Goal: Use online tool/utility: Utilize a website feature to perform a specific function

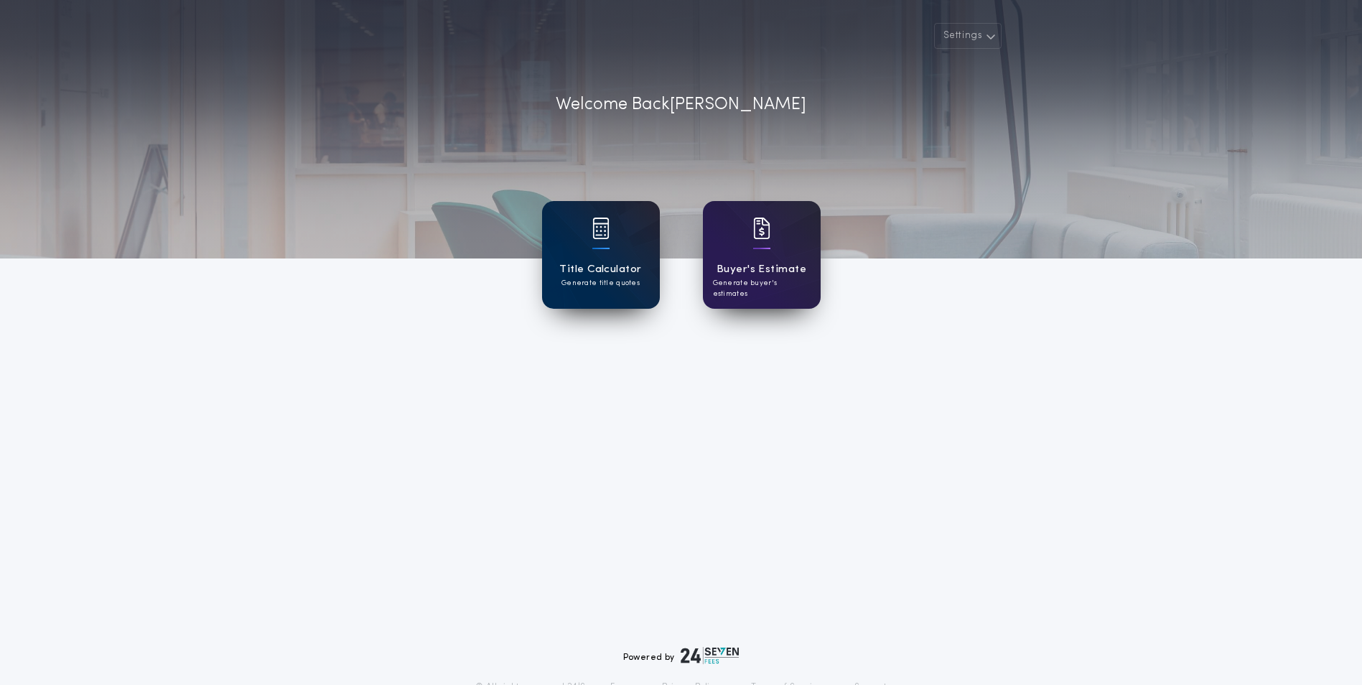
click at [615, 268] on h1 "Title Calculator" at bounding box center [600, 269] width 82 height 17
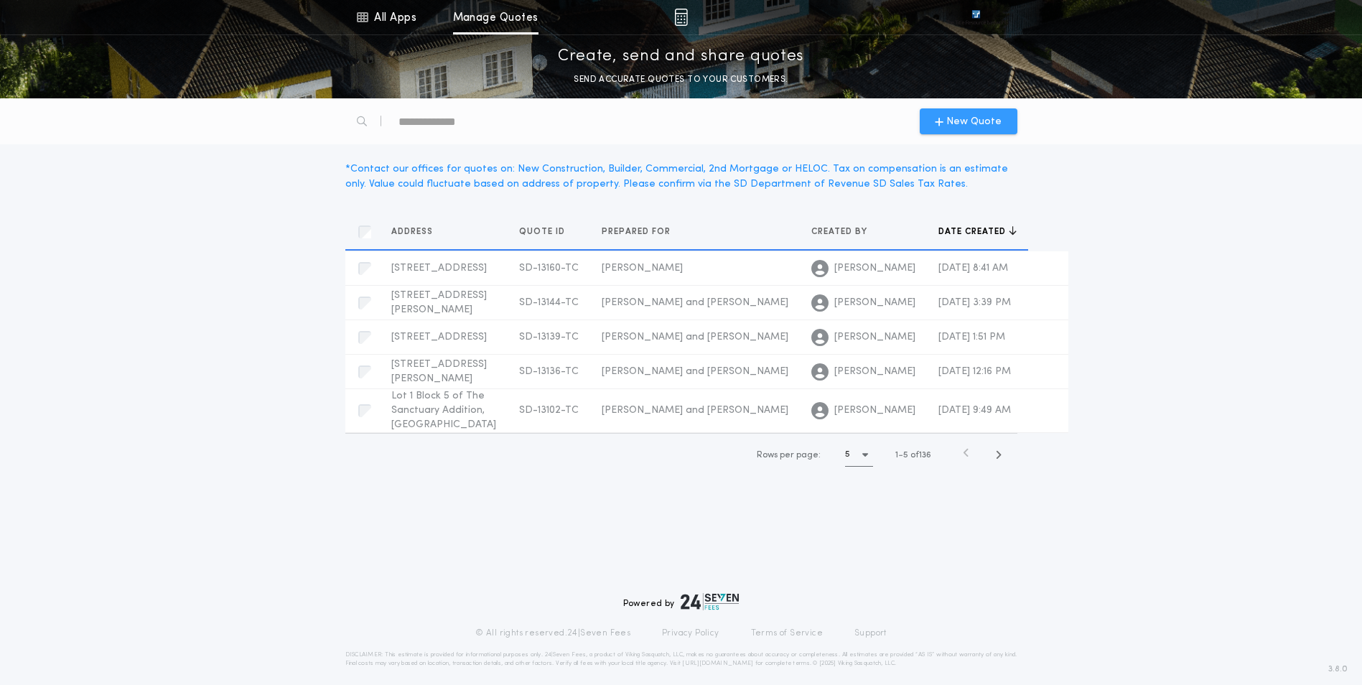
click at [973, 134] on div "New Quote" at bounding box center [969, 121] width 98 height 26
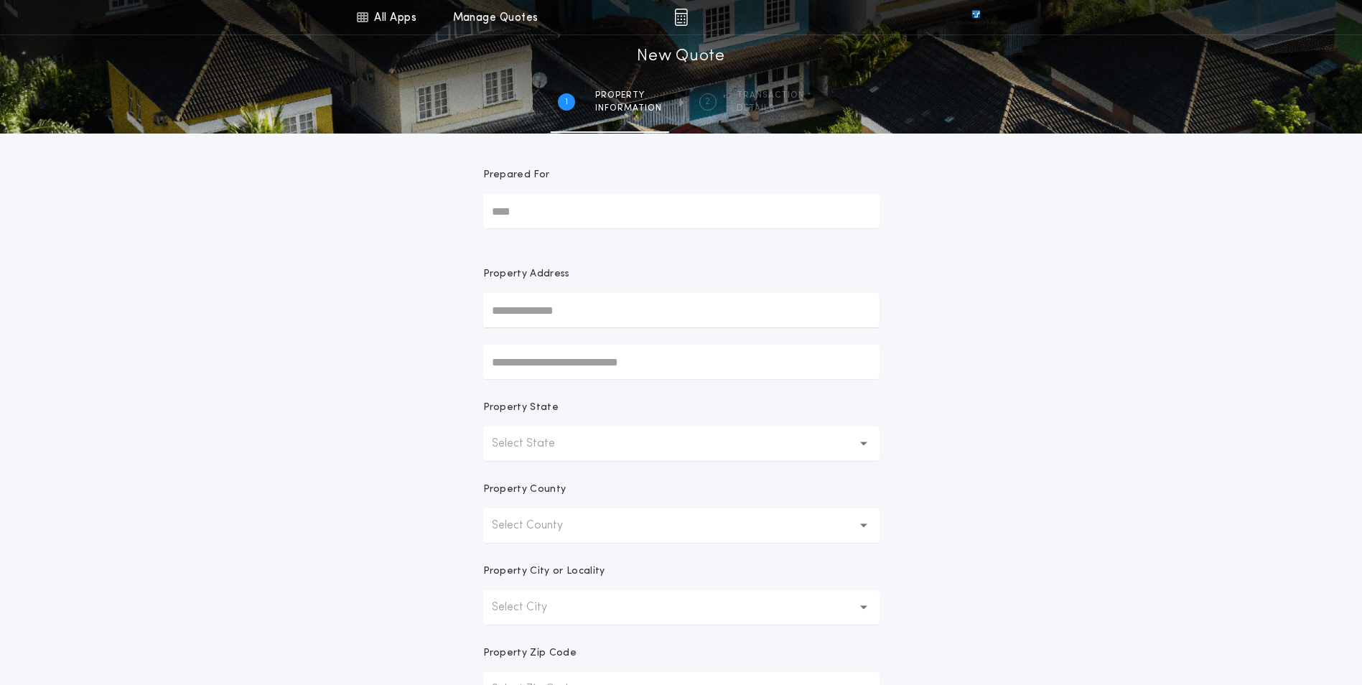
click at [528, 205] on input "Prepared For" at bounding box center [681, 211] width 396 height 34
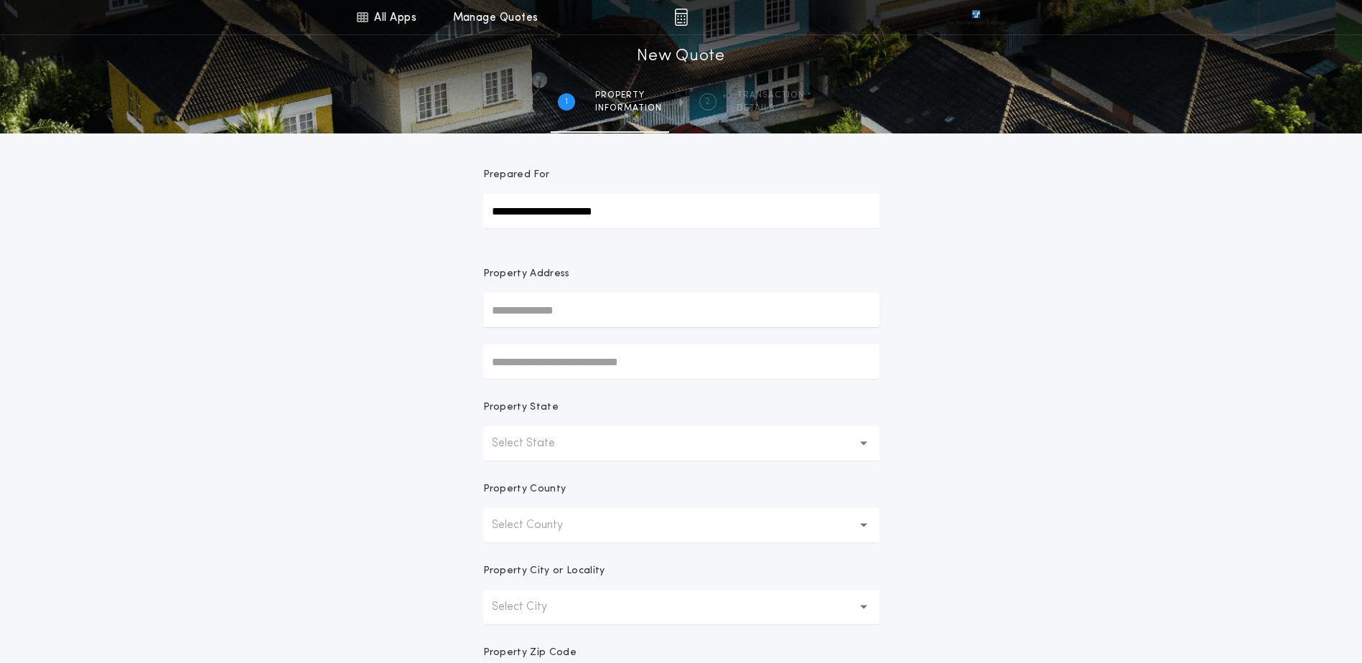
type input "**********"
click at [566, 341] on button "[STREET_ADDRESS]" at bounding box center [681, 339] width 396 height 22
type input "**********"
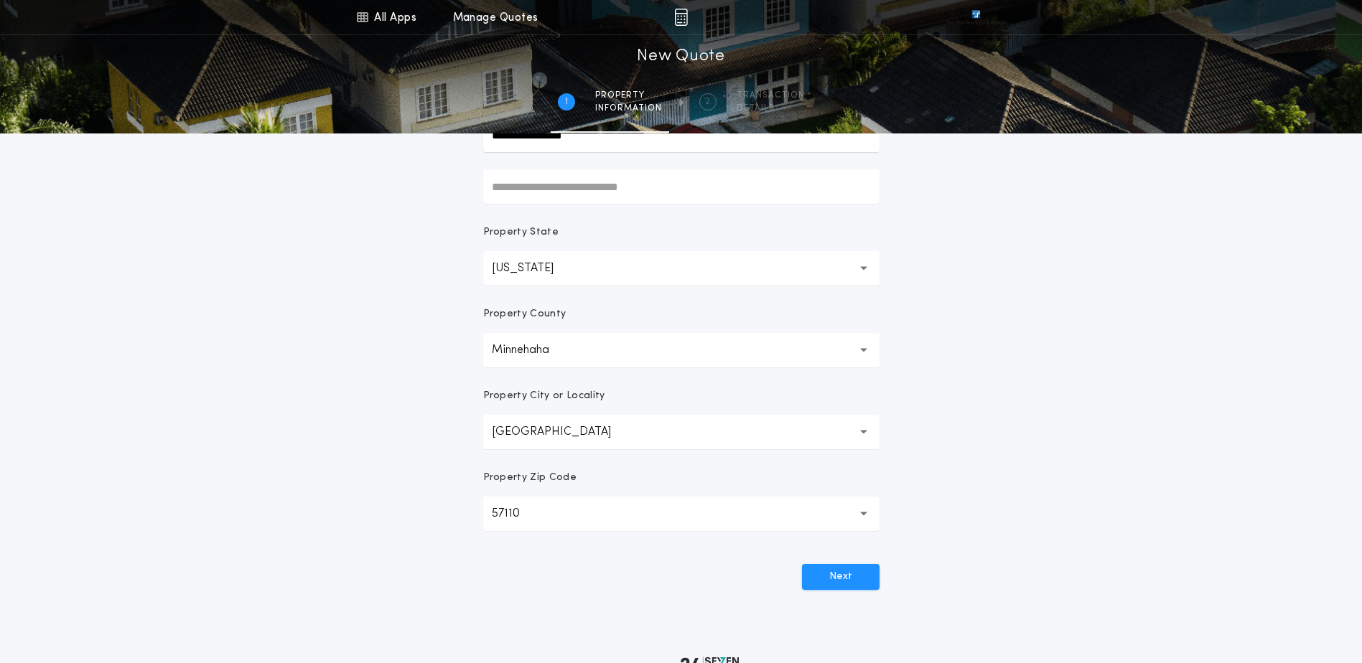
scroll to position [215, 0]
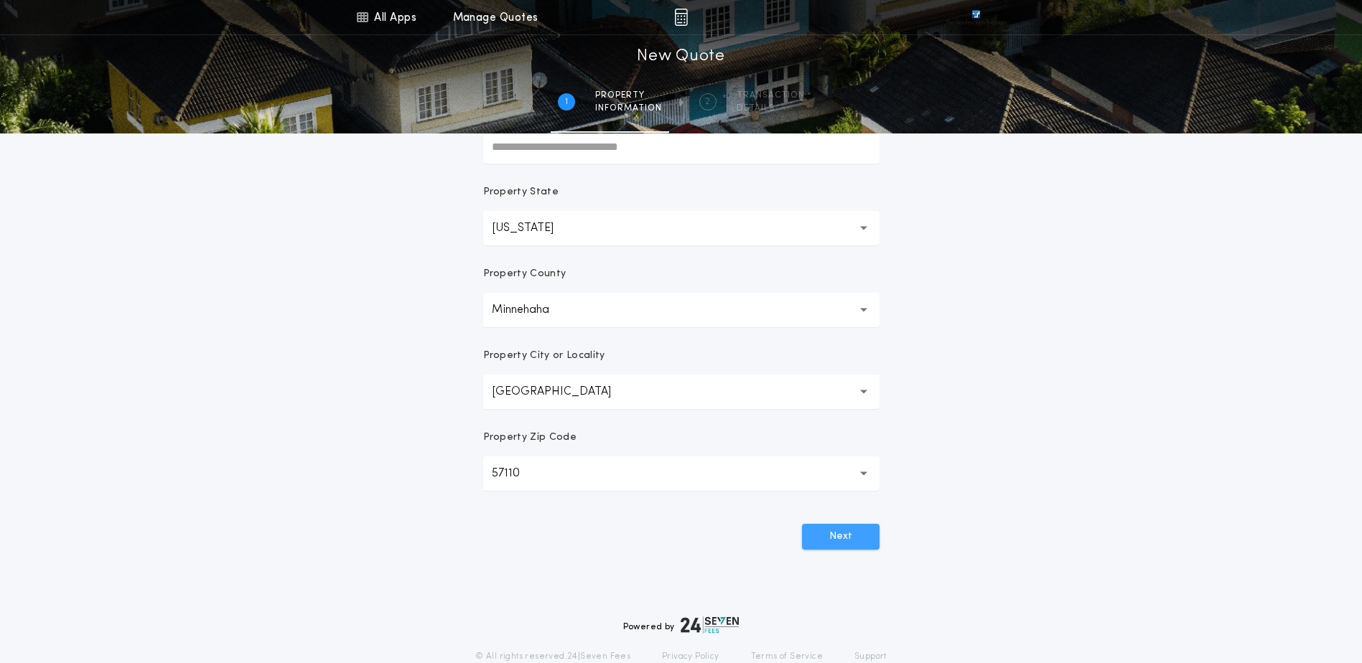
click at [846, 529] on button "Next" at bounding box center [841, 537] width 78 height 26
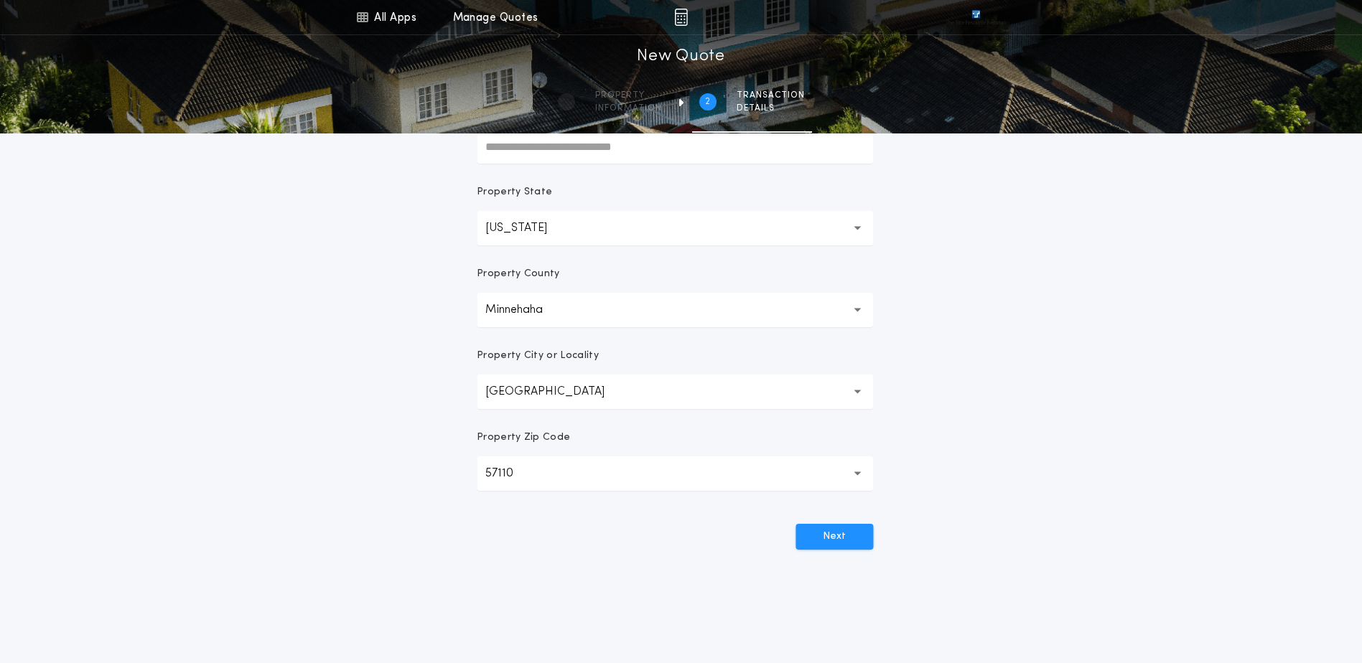
scroll to position [0, 0]
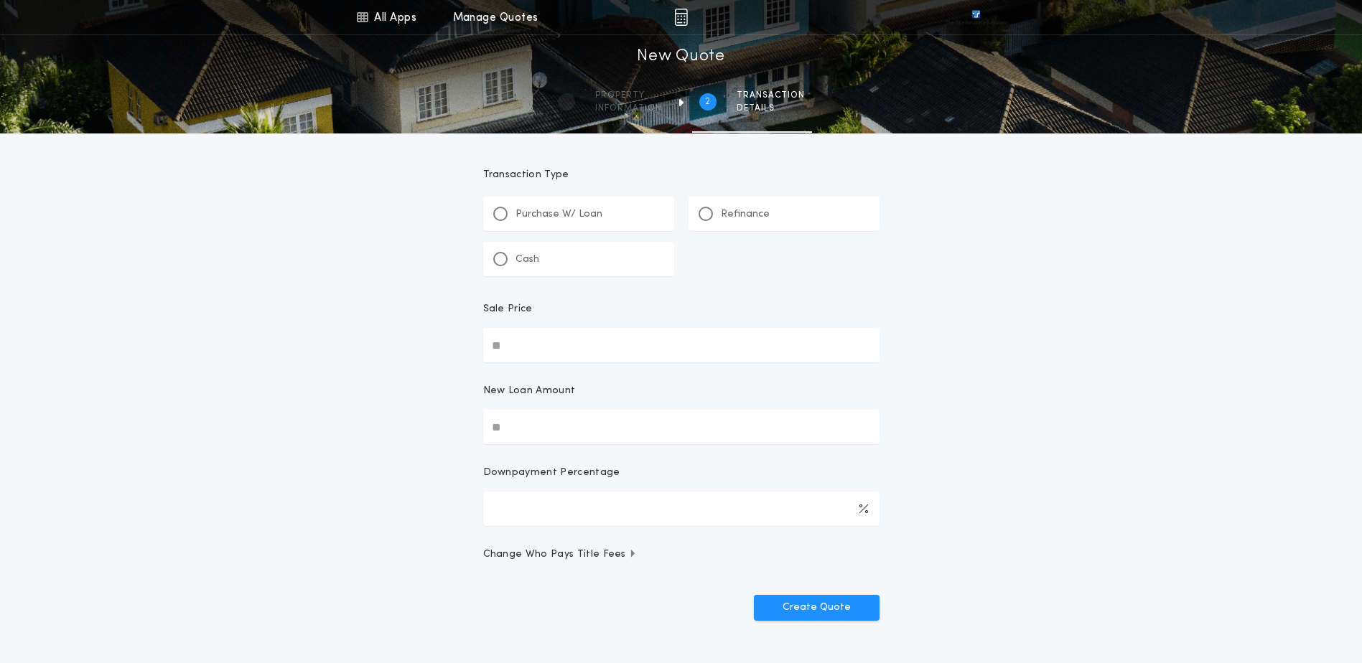
click at [776, 217] on div "Refinance" at bounding box center [784, 214] width 191 height 34
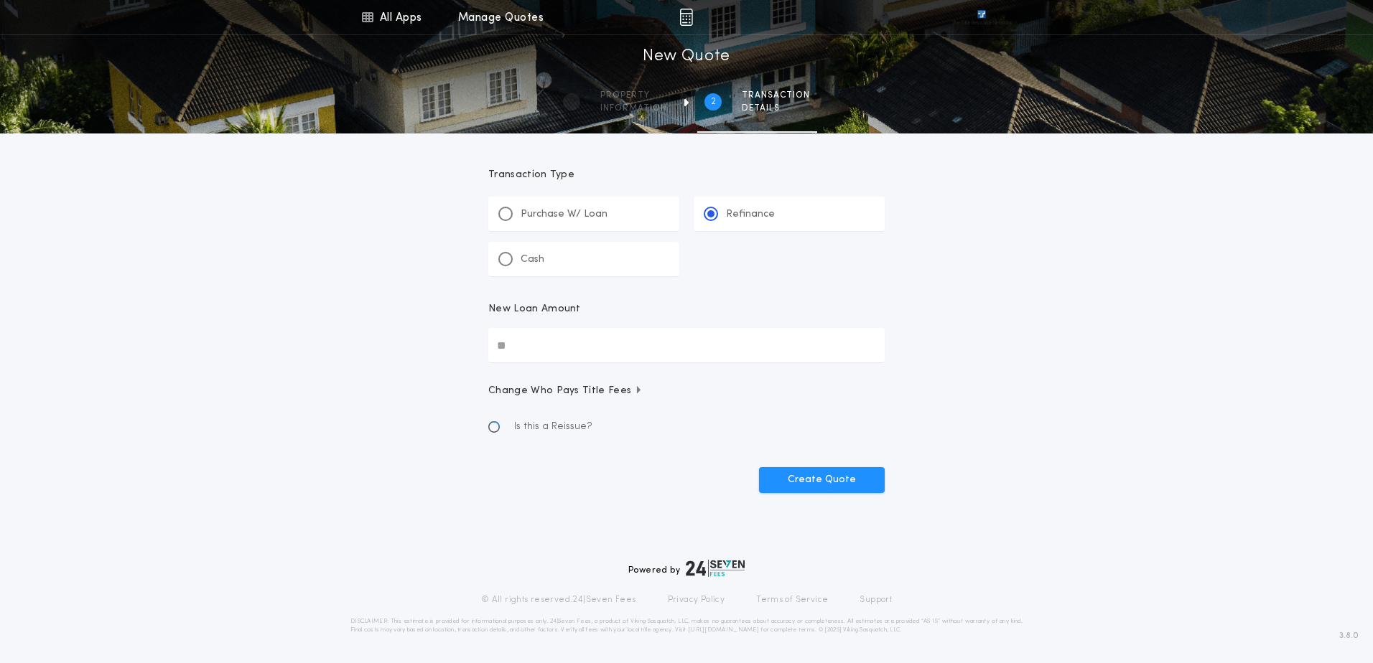
click at [666, 353] on input "New Loan Amount" at bounding box center [686, 345] width 396 height 34
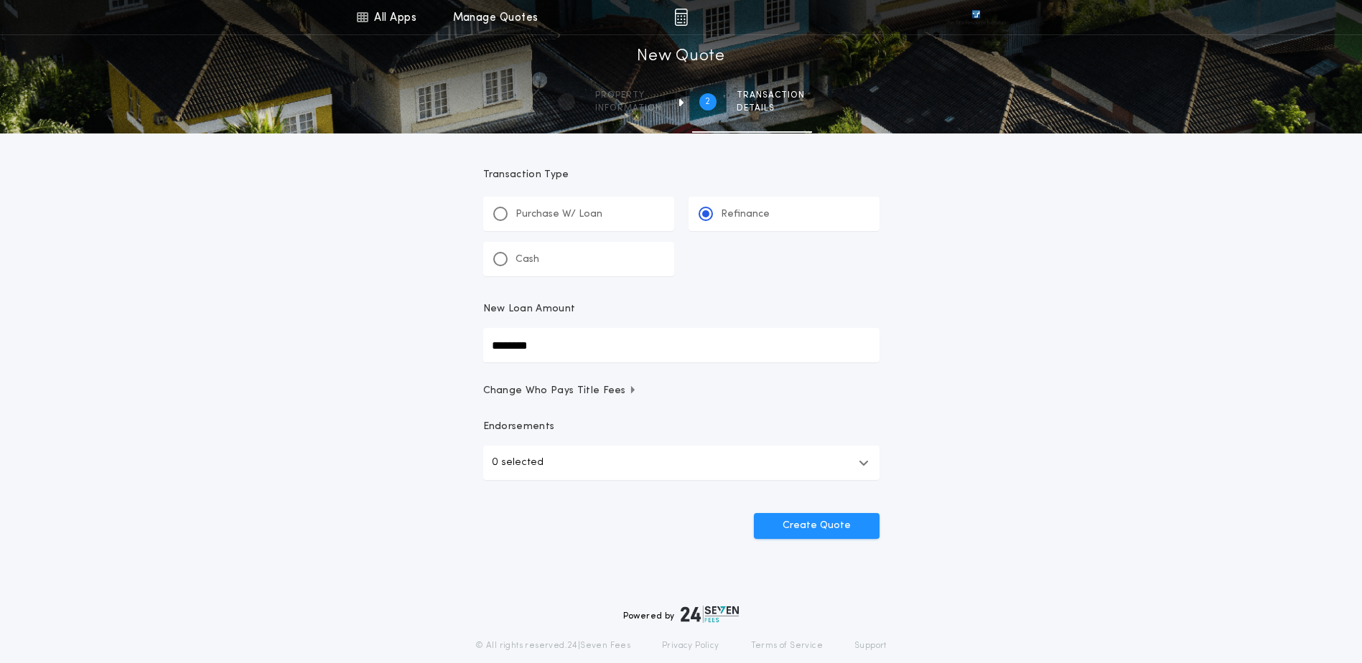
type input "********"
click at [608, 466] on button "0 selected" at bounding box center [681, 463] width 396 height 34
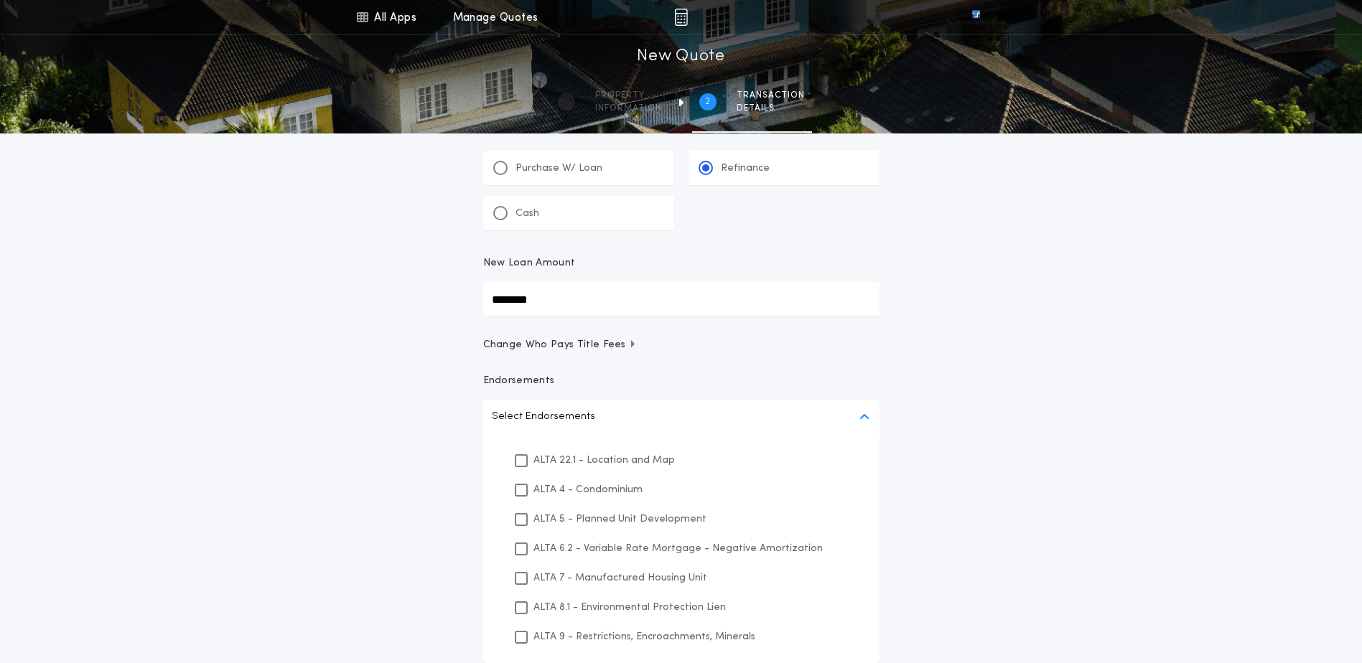
scroll to position [72, 0]
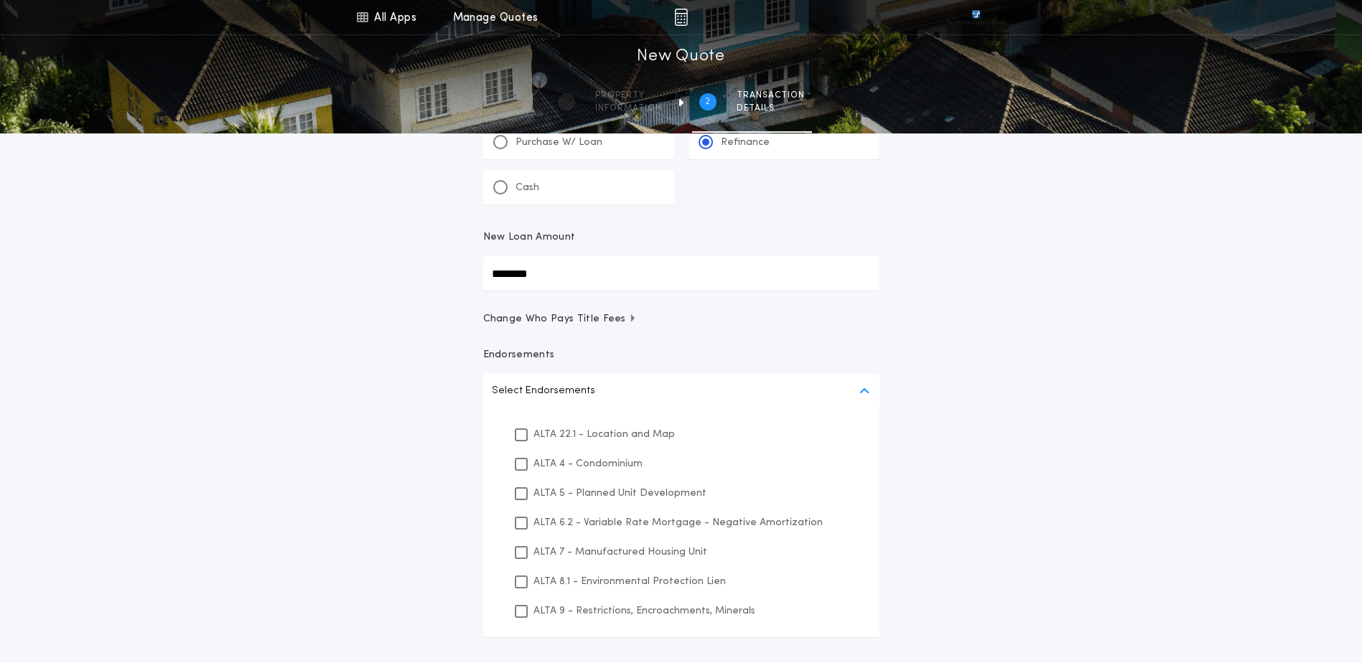
click at [599, 430] on p "ALTA 22.1 - Location and Map" at bounding box center [604, 434] width 141 height 15
drag, startPoint x: 590, startPoint y: 578, endPoint x: 587, endPoint y: 605, distance: 27.4
click at [590, 582] on p "ALTA 8.1 - Environmental Protection Lien" at bounding box center [630, 581] width 192 height 15
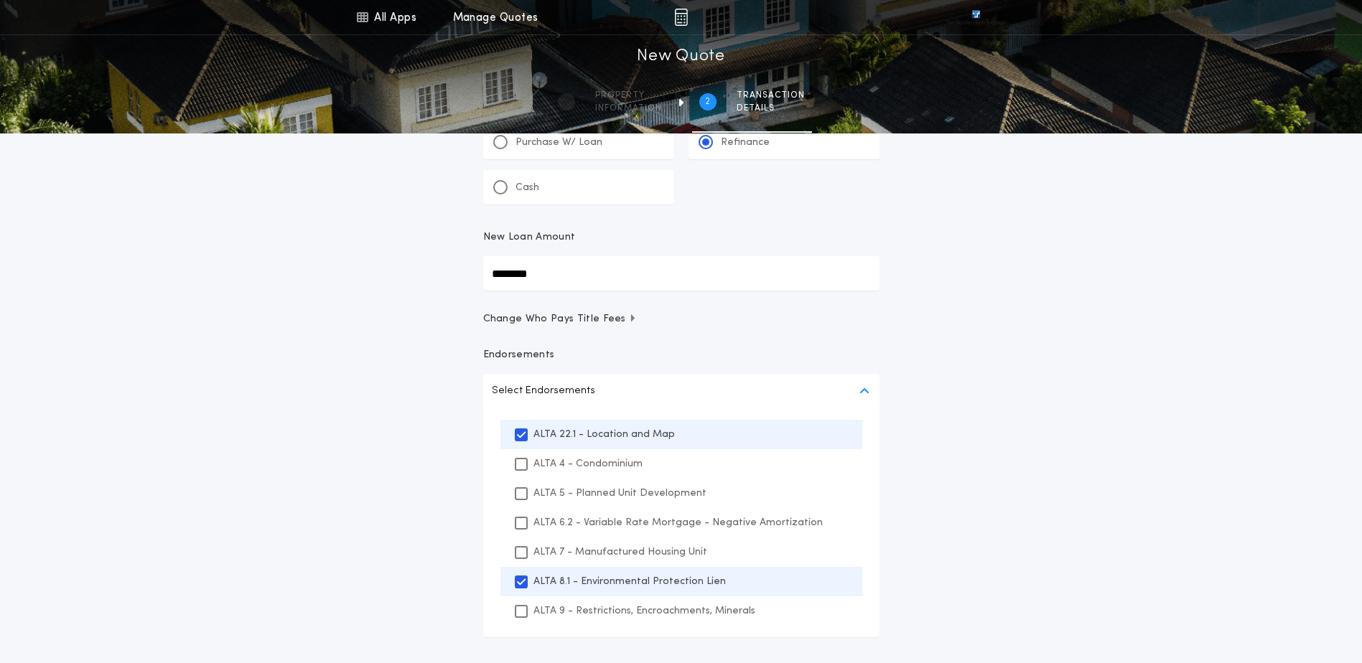
click at [587, 605] on p "ALTA 9 - Restrictions, Encroachments, Minerals" at bounding box center [645, 611] width 222 height 15
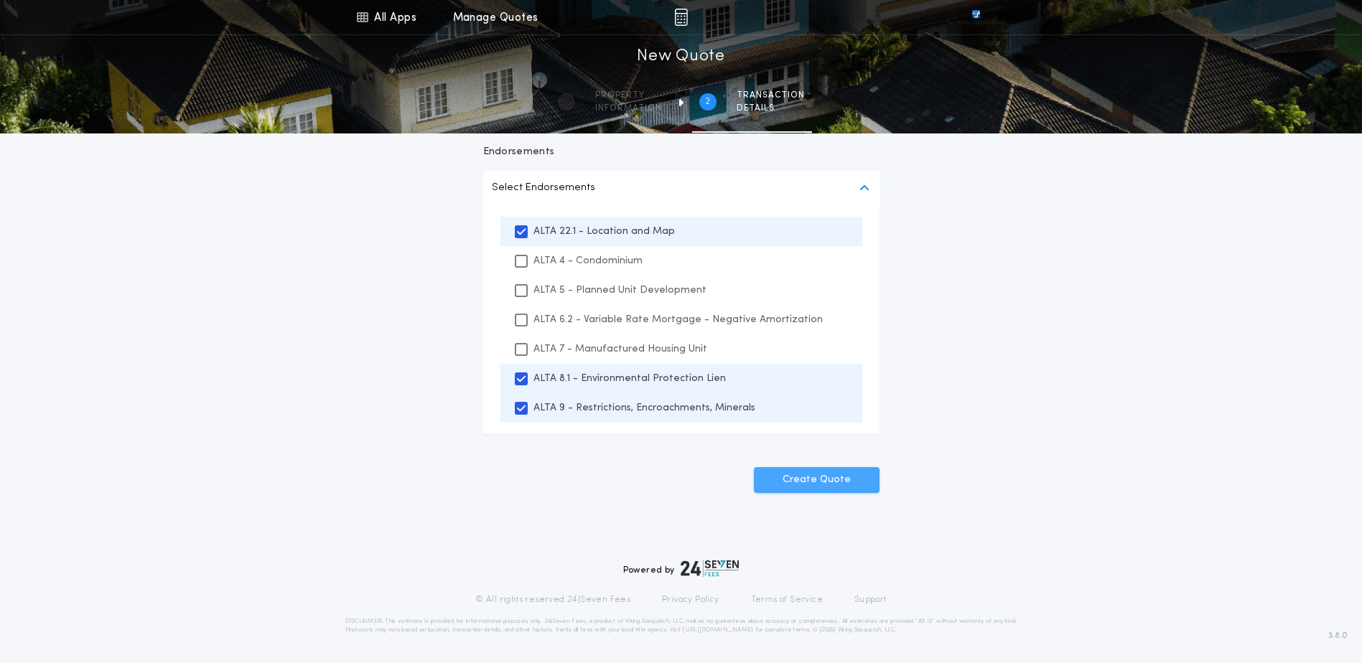
click at [869, 485] on button "Create Quote" at bounding box center [817, 480] width 126 height 26
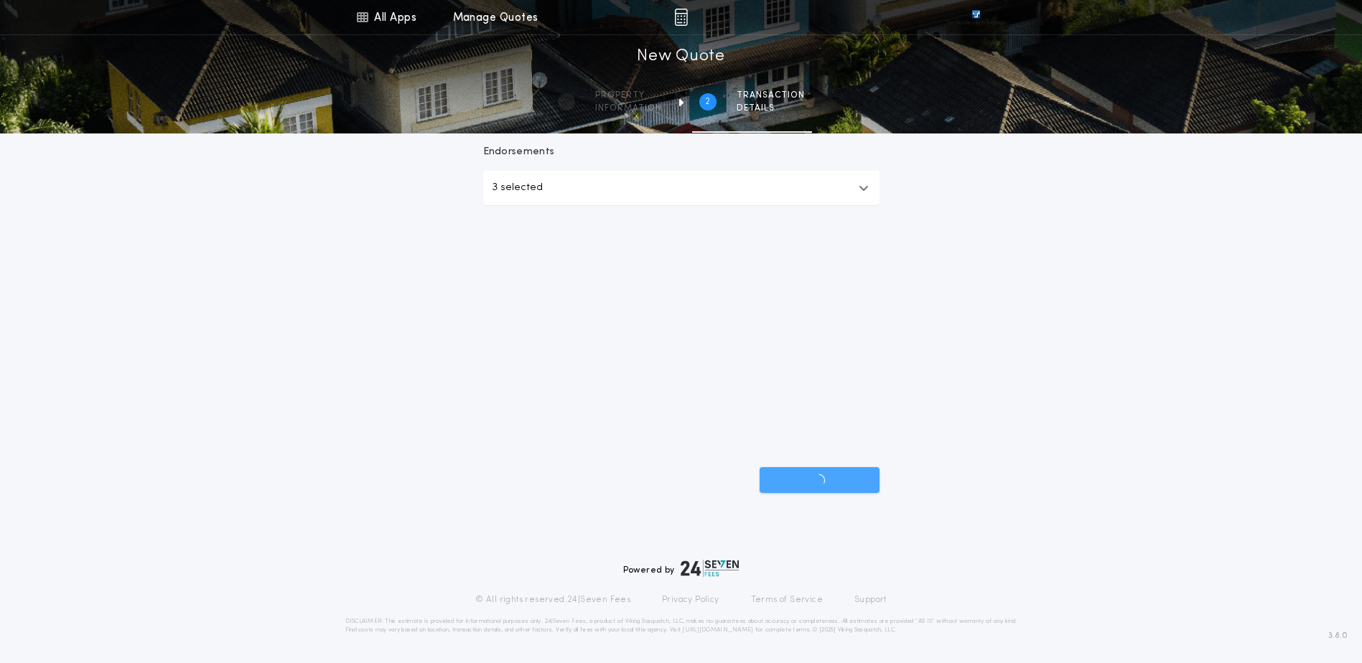
scroll to position [46, 0]
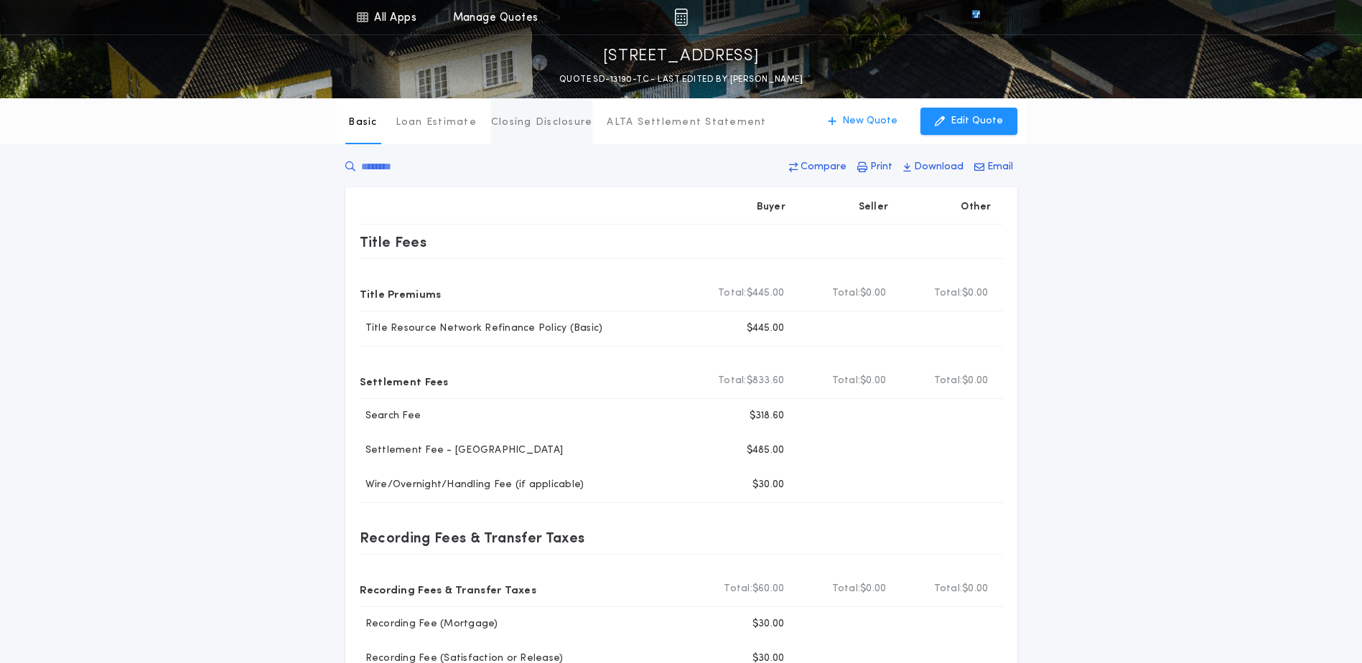
click at [533, 130] on button "Closing Disclosure" at bounding box center [542, 121] width 102 height 46
